Goal: Task Accomplishment & Management: Use online tool/utility

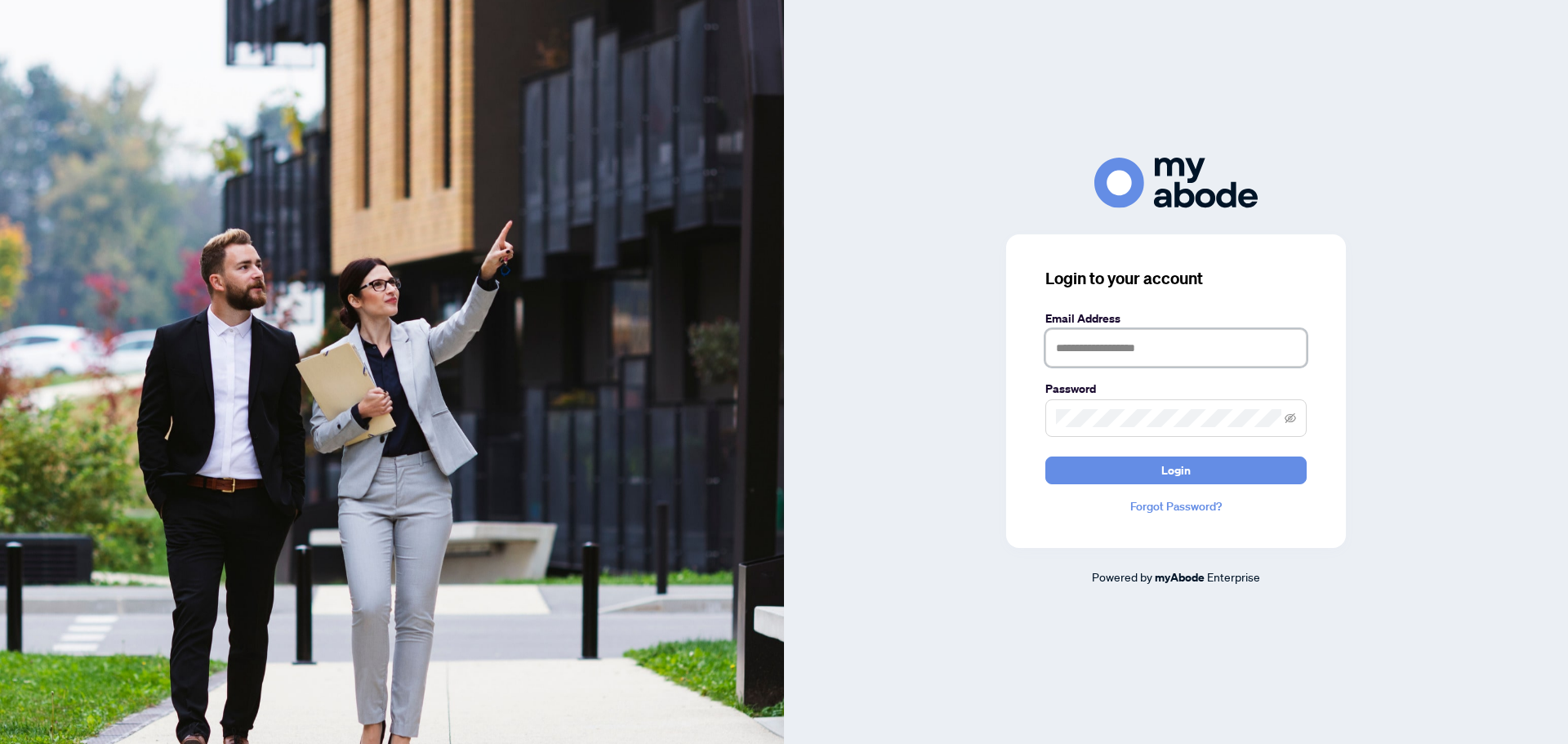
click at [1170, 349] on input "text" at bounding box center [1176, 348] width 261 height 38
type input "**********"
click at [1046, 457] on button "Login" at bounding box center [1176, 471] width 261 height 28
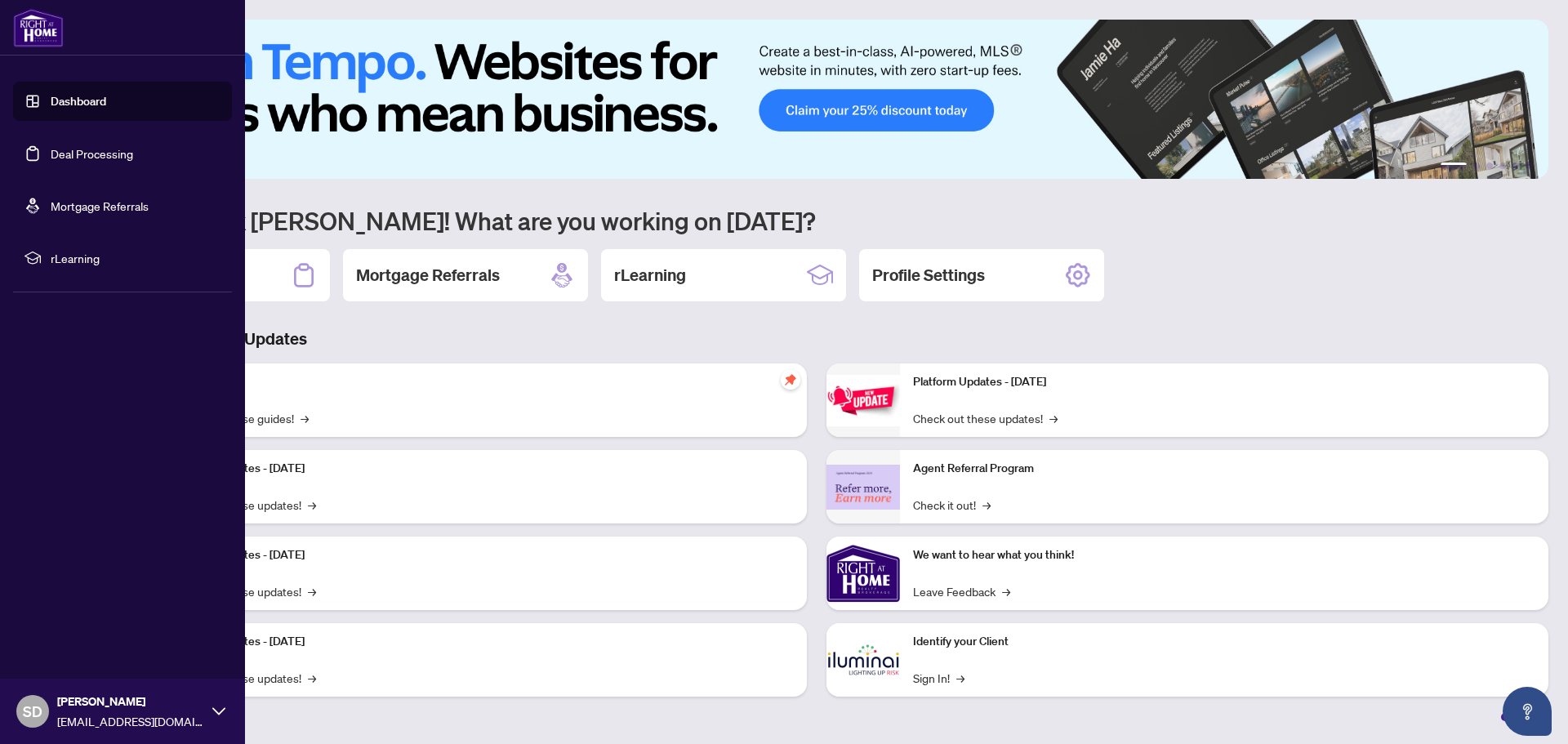
click at [78, 151] on link "Deal Processing" at bounding box center [92, 154] width 83 height 15
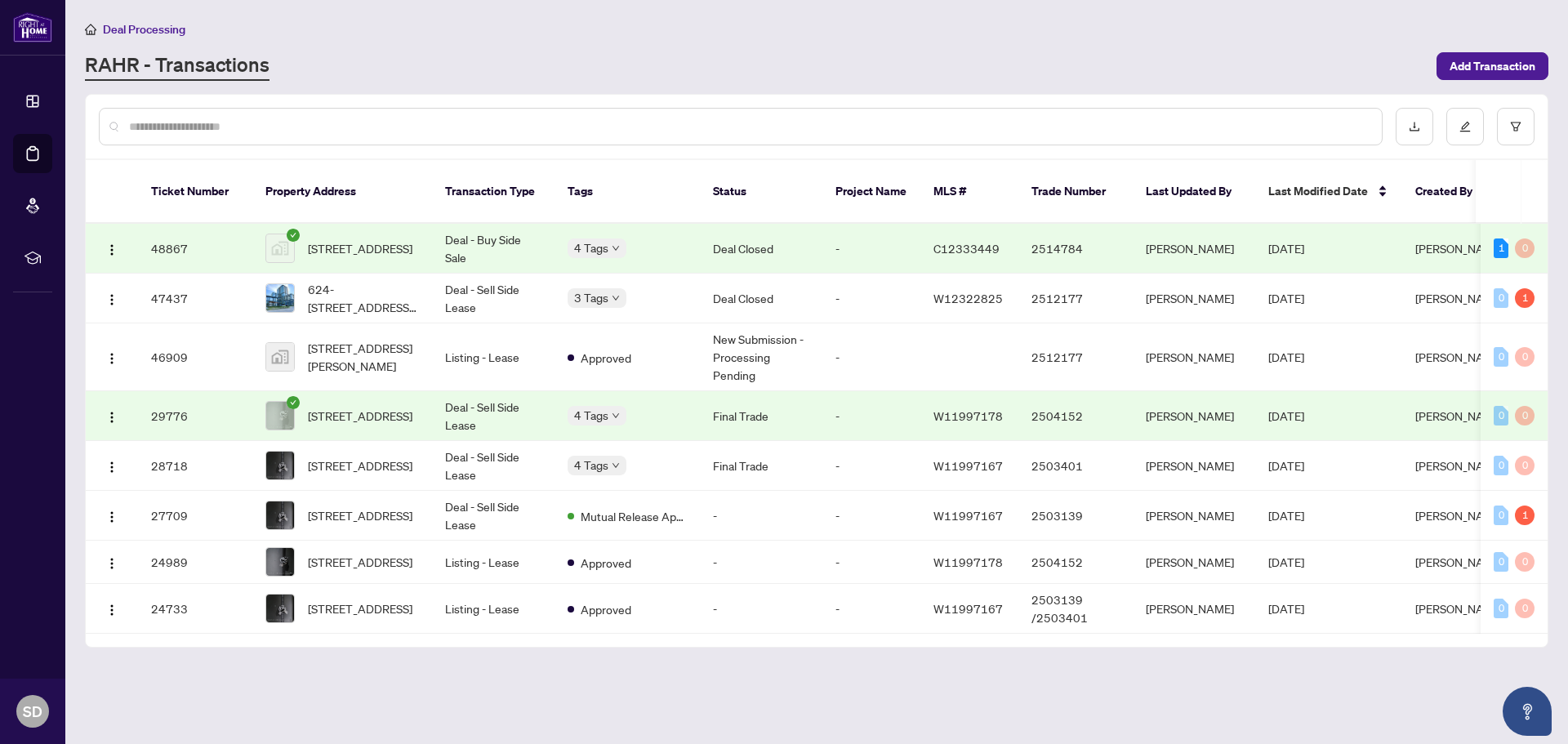
click at [774, 240] on td "Deal Closed" at bounding box center [761, 248] width 122 height 50
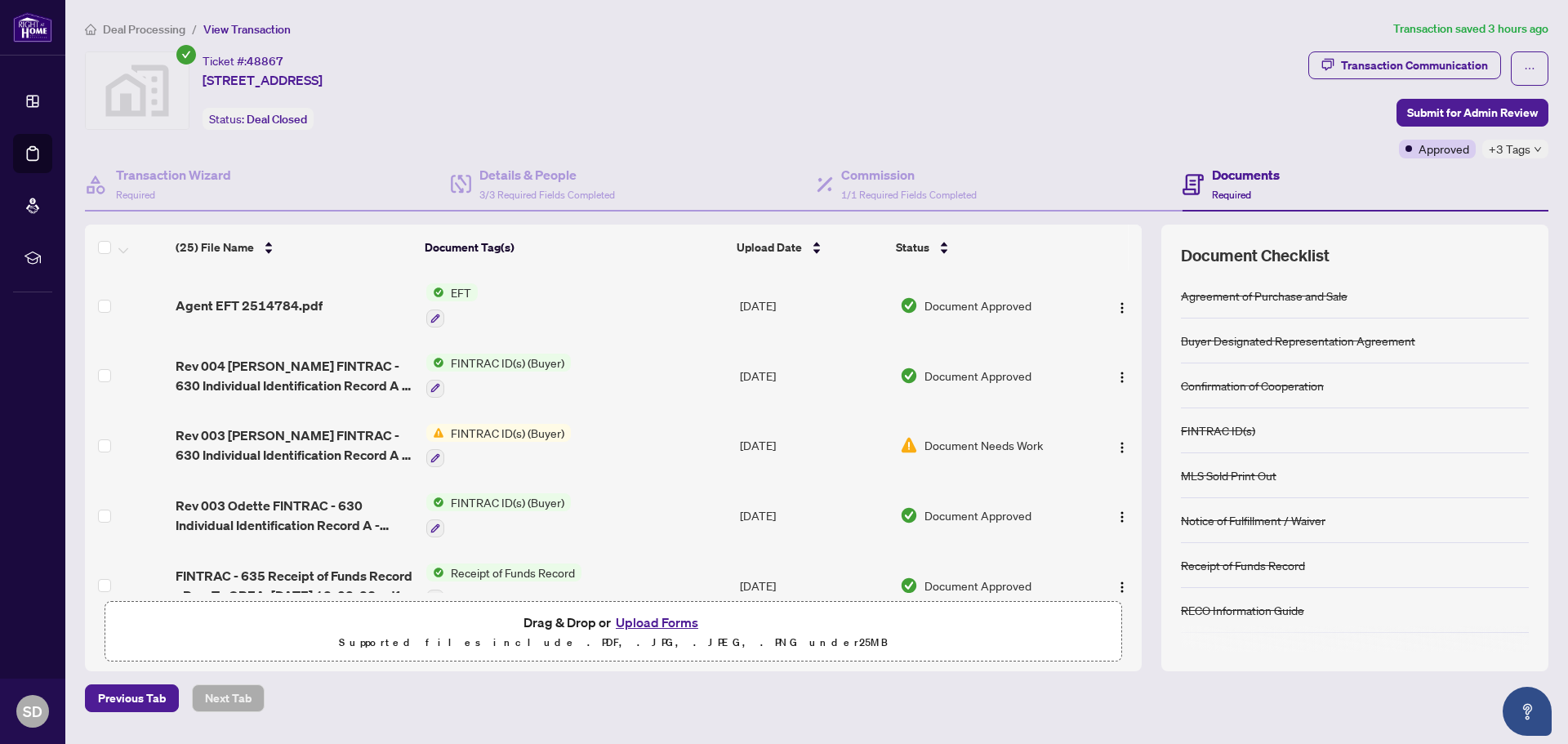
click at [295, 315] on span "Agent EFT 2514784.pdf" at bounding box center [249, 305] width 147 height 20
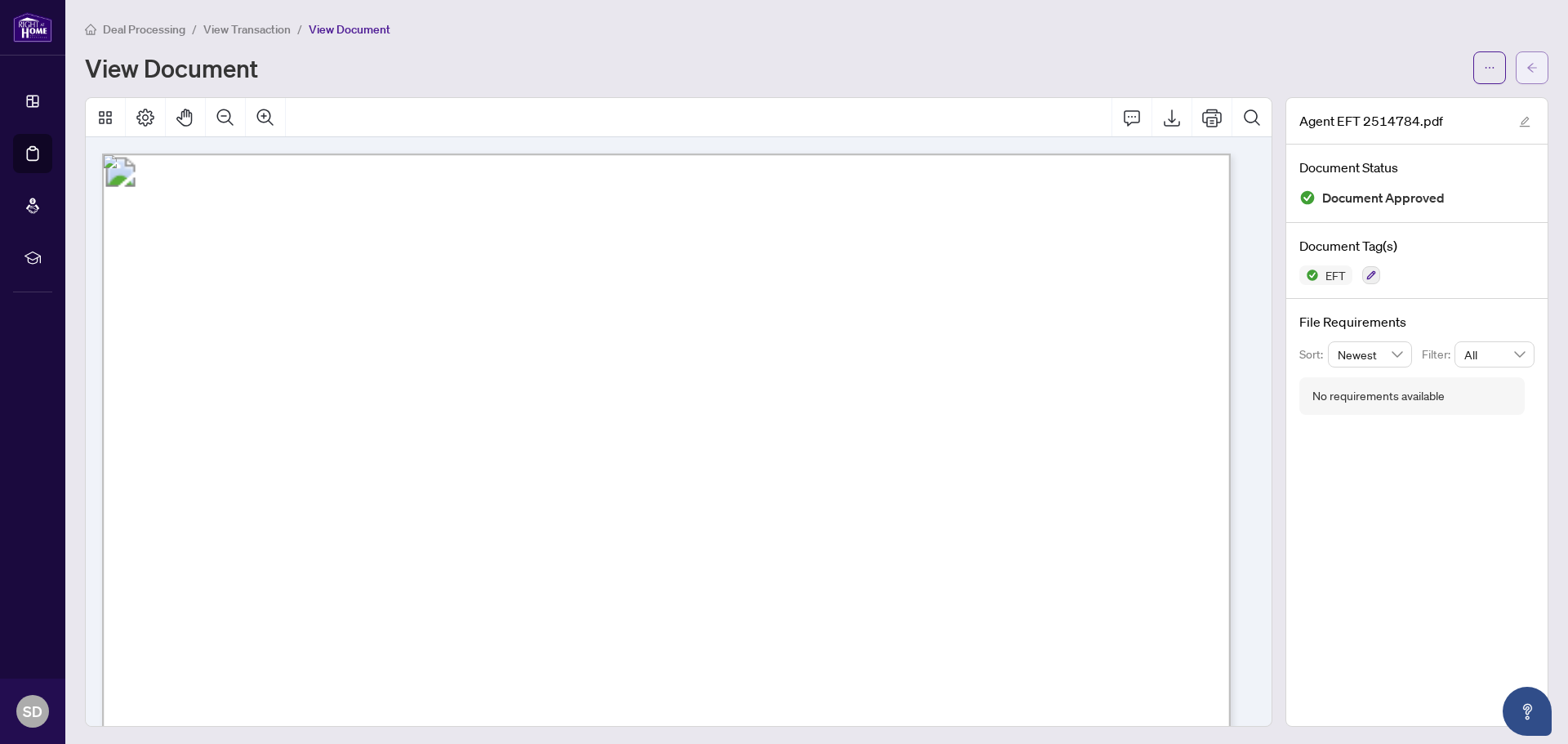
click at [1527, 66] on icon "arrow-left" at bounding box center [1532, 68] width 11 height 11
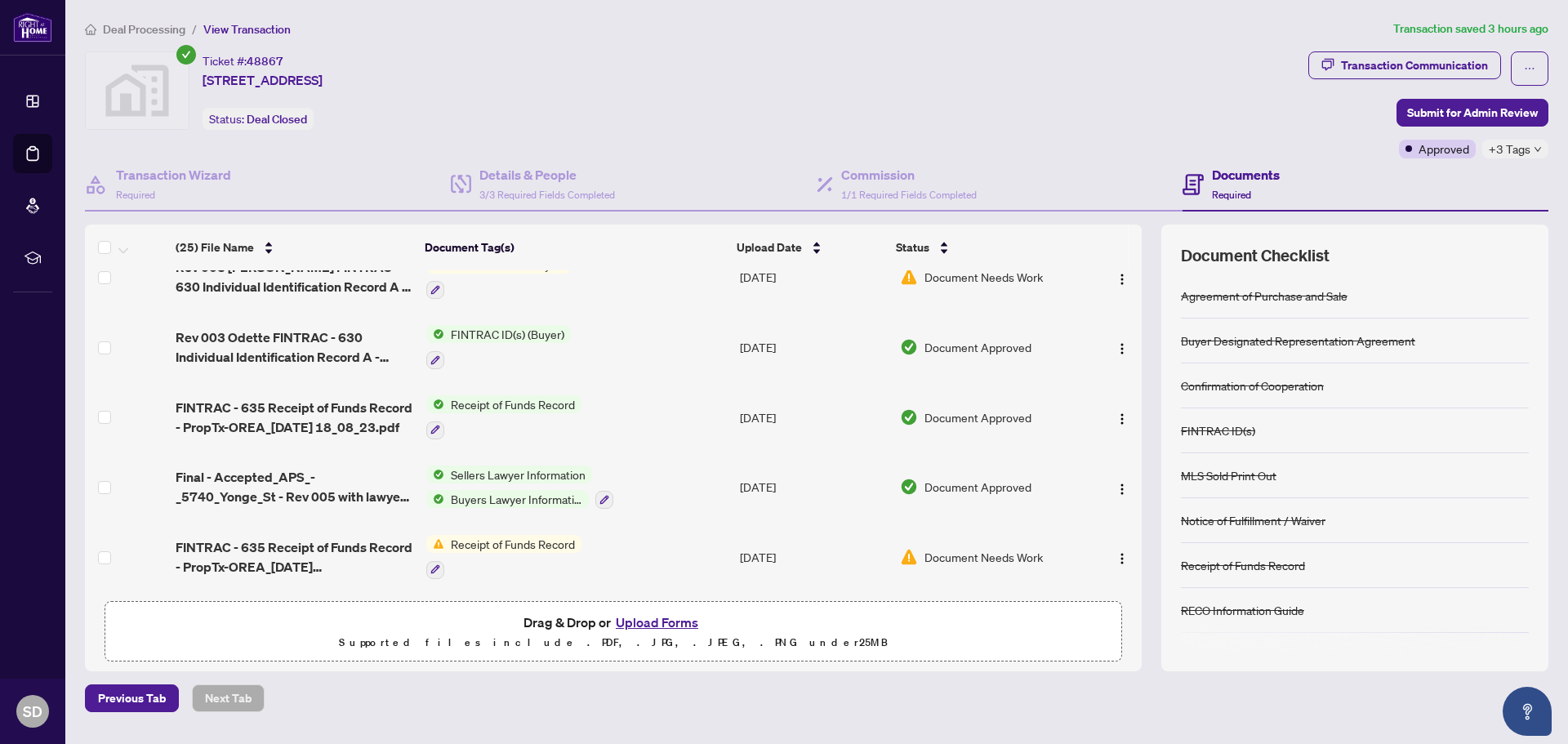
scroll to position [409, 0]
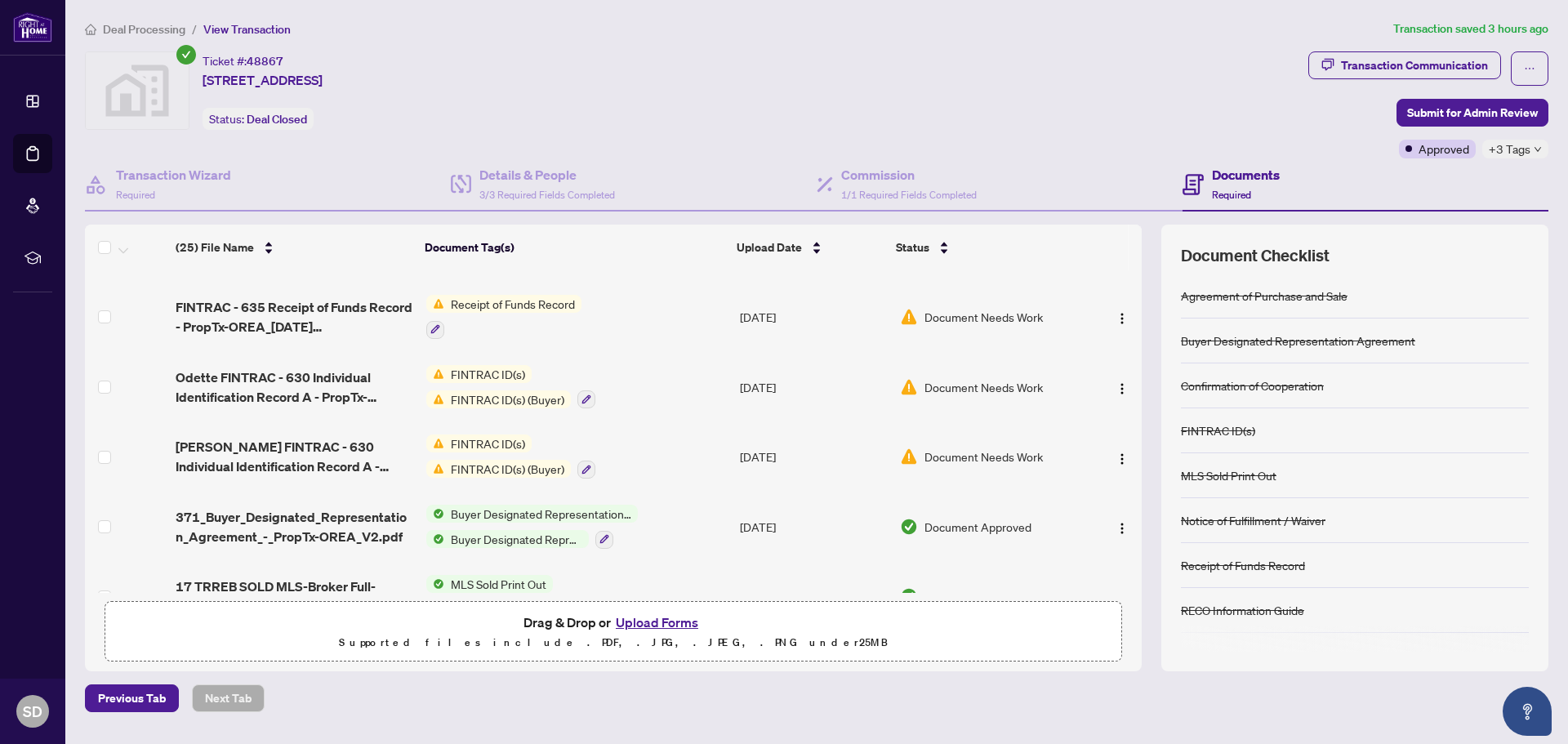
click at [110, 27] on span "Deal Processing" at bounding box center [145, 29] width 83 height 15
